Goal: Information Seeking & Learning: Learn about a topic

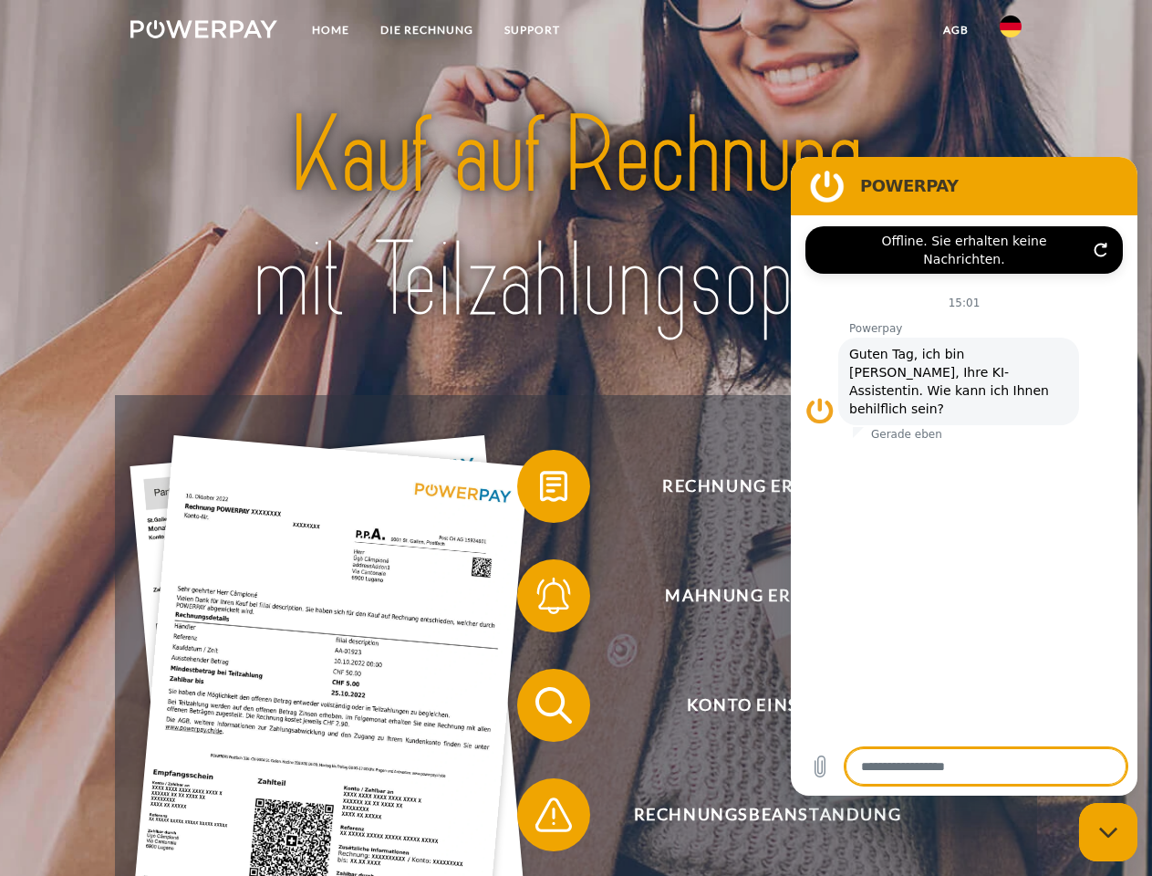
click at [203, 32] on img at bounding box center [203, 29] width 147 height 18
click at [1010, 32] on img at bounding box center [1011, 27] width 22 height 22
click at [955, 30] on link "agb" at bounding box center [956, 30] width 57 height 33
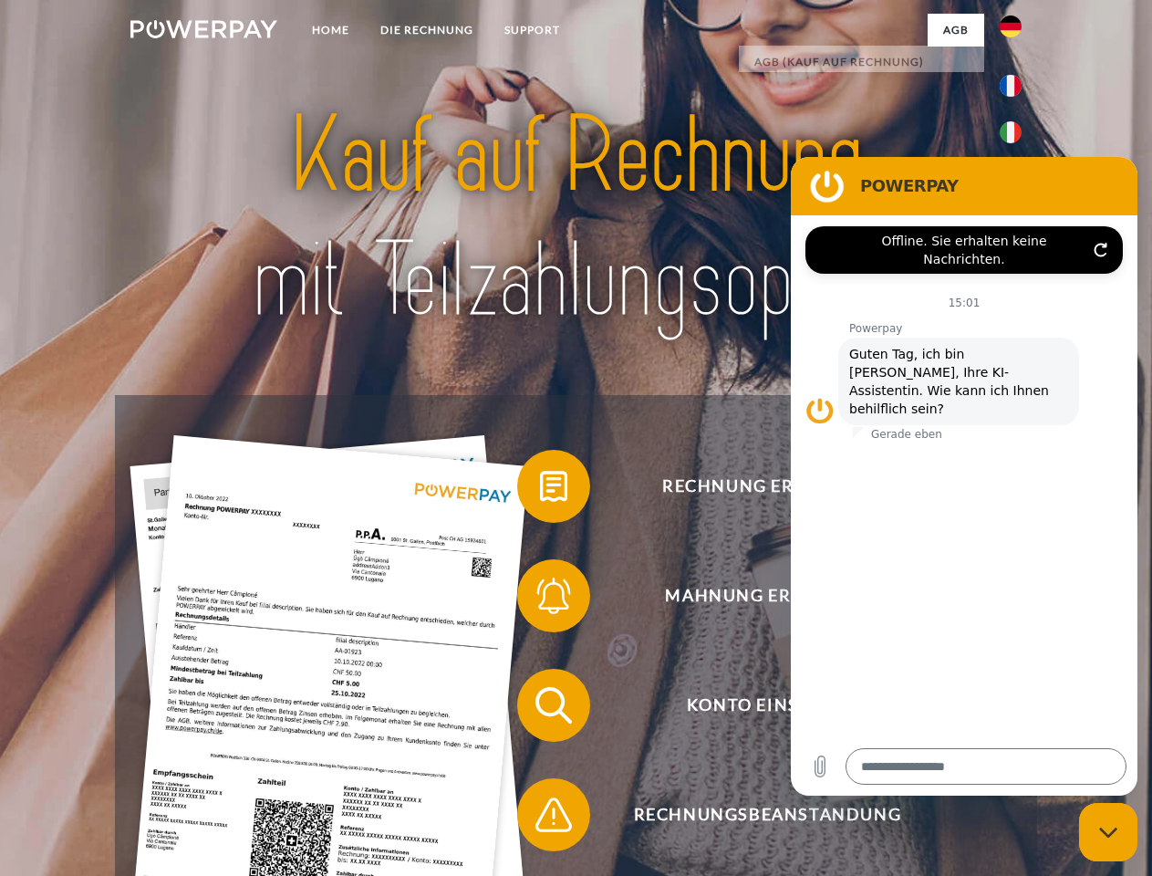
click at [540, 490] on span at bounding box center [526, 485] width 91 height 91
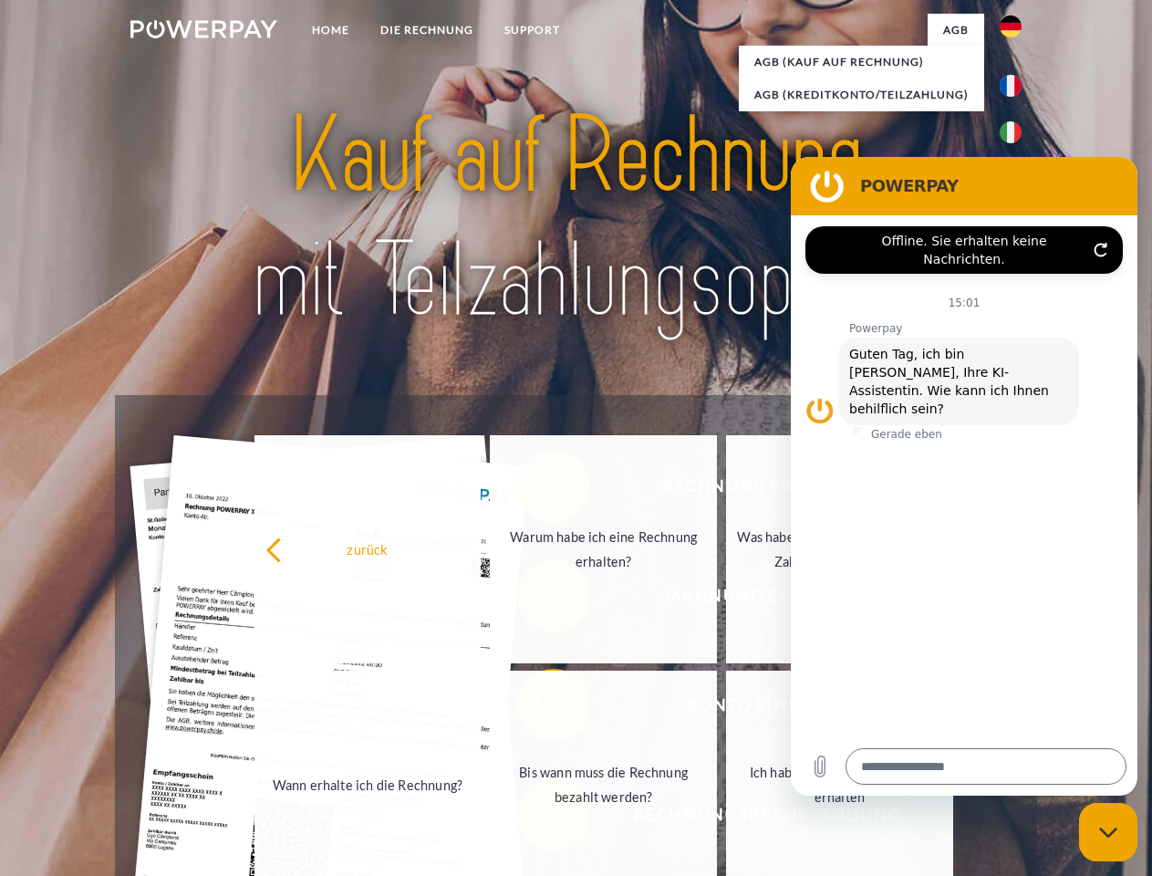
click at [540, 599] on link "Warum habe ich eine Rechnung erhalten?" at bounding box center [603, 549] width 227 height 228
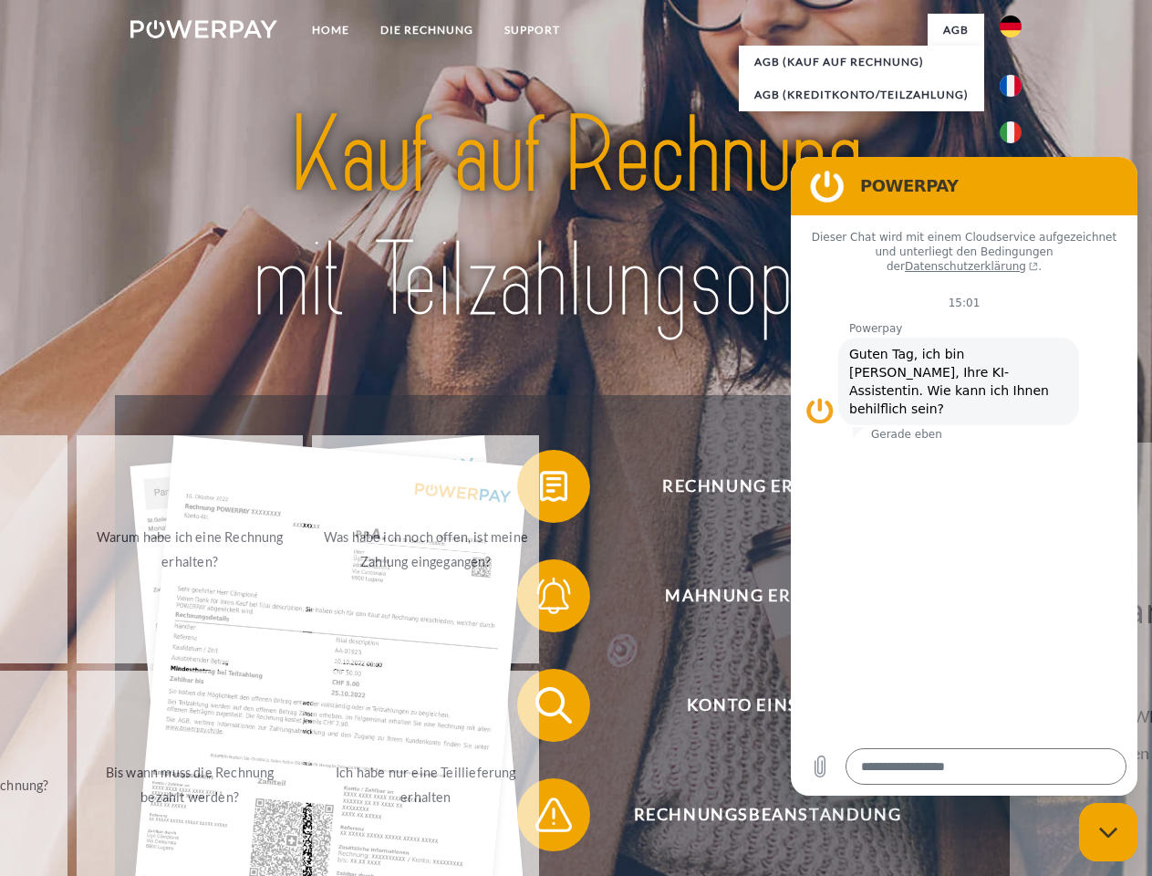
click at [540, 709] on span at bounding box center [526, 704] width 91 height 91
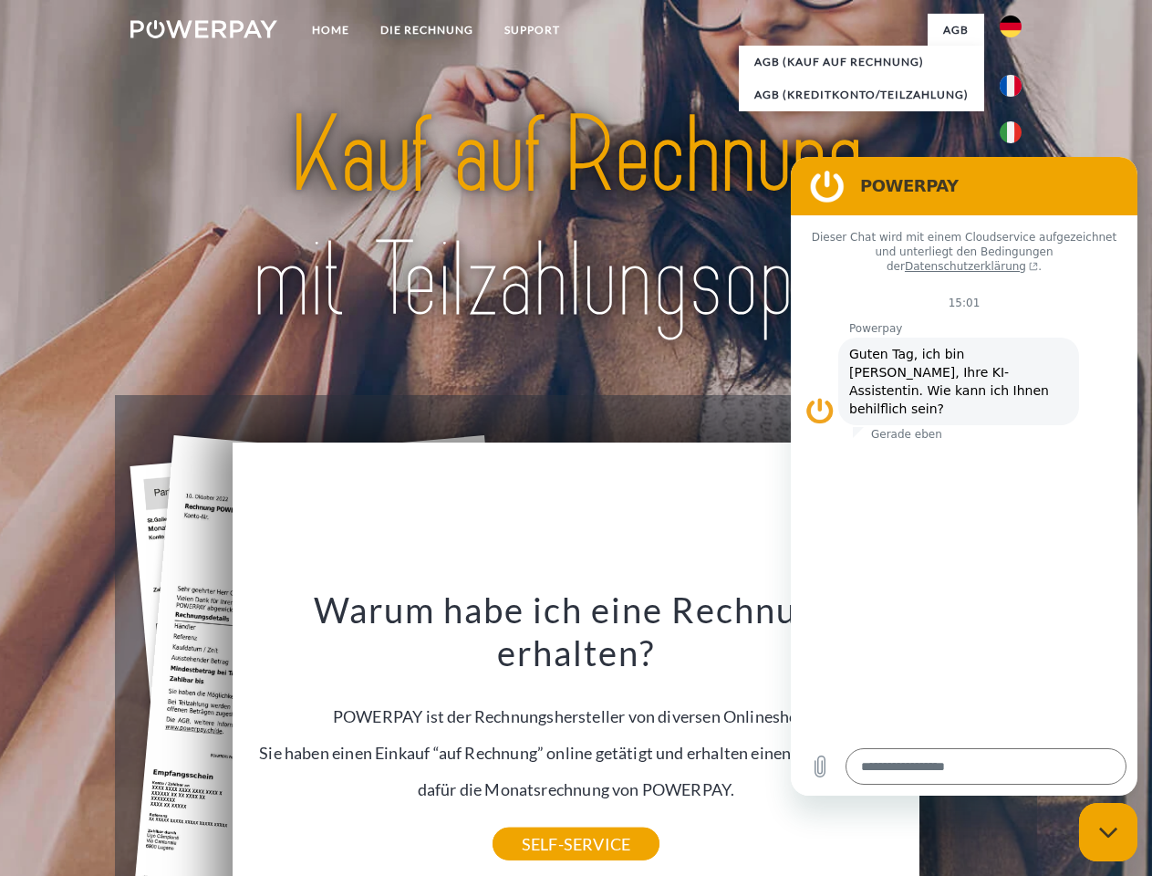
click at [1108, 832] on icon "Messaging-Fenster schließen" at bounding box center [1108, 832] width 19 height 12
type textarea "*"
